Goal: Task Accomplishment & Management: Manage account settings

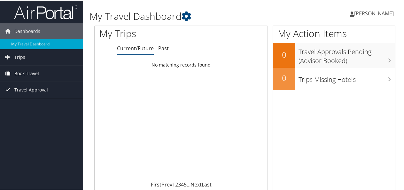
click at [25, 74] on span "Book Travel" at bounding box center [26, 73] width 25 height 16
click at [19, 56] on span "Trips" at bounding box center [19, 57] width 11 height 16
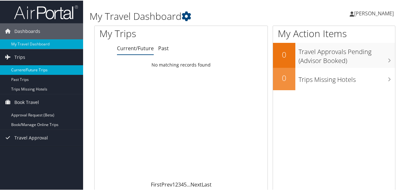
click at [41, 68] on link "Current/Future Trips" at bounding box center [41, 70] width 83 height 10
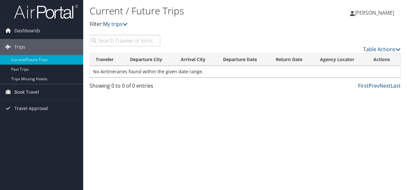
click at [135, 38] on input "search" at bounding box center [125, 41] width 71 height 12
type input "delta"
click at [37, 88] on span "Book Travel" at bounding box center [26, 92] width 25 height 16
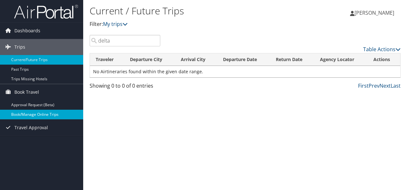
click at [39, 113] on link "Book/Manage Online Trips" at bounding box center [41, 115] width 83 height 10
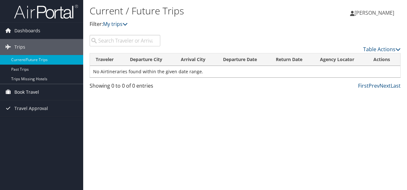
click at [37, 93] on span "Book Travel" at bounding box center [26, 92] width 25 height 16
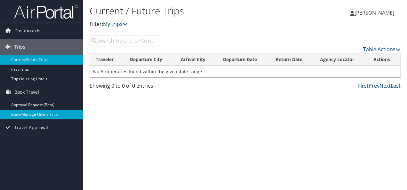
click at [46, 113] on link "Book/Manage Online Trips" at bounding box center [41, 115] width 83 height 10
